Goal: Information Seeking & Learning: Learn about a topic

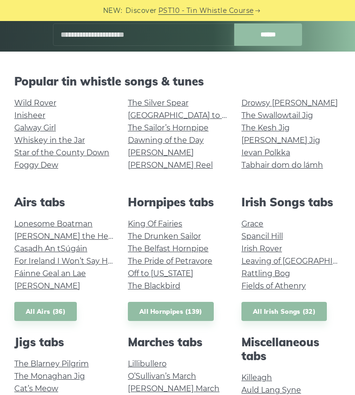
scroll to position [143, 0]
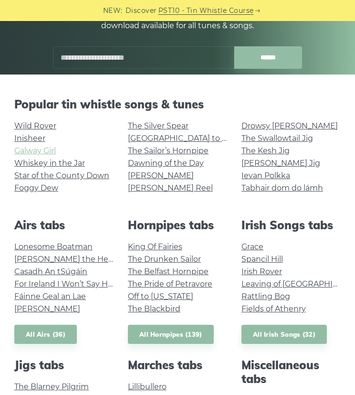
click at [36, 148] on link "Galway Girl" at bounding box center [35, 150] width 42 height 9
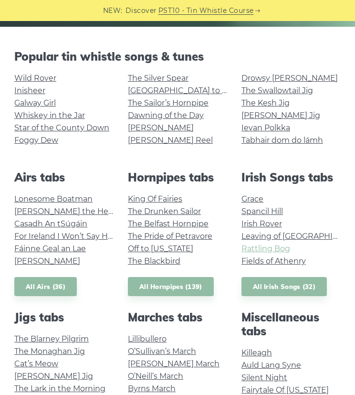
click at [257, 246] on link "Rattling Bog" at bounding box center [265, 248] width 49 height 9
click at [46, 79] on link "Wild Rover" at bounding box center [35, 77] width 42 height 9
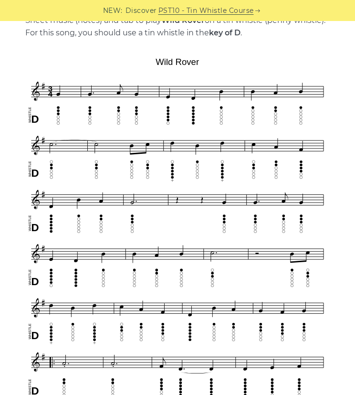
scroll to position [239, 0]
